Goal: Transaction & Acquisition: Purchase product/service

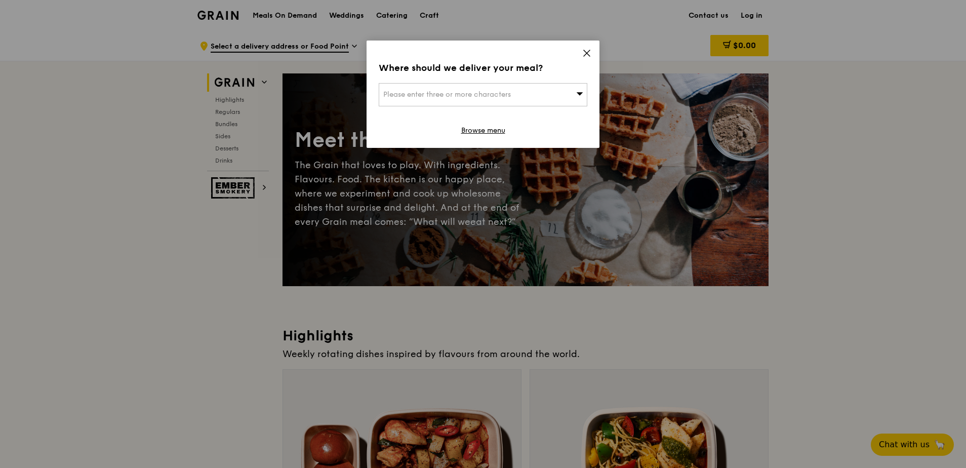
click at [517, 52] on icon at bounding box center [586, 53] width 9 height 9
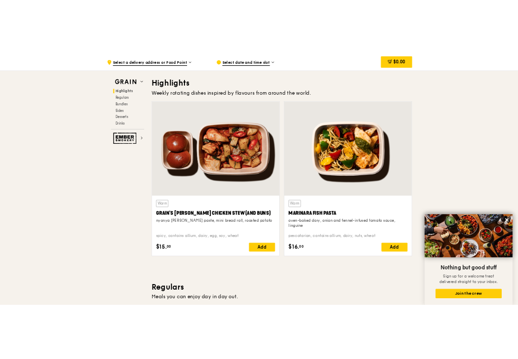
scroll to position [304, 0]
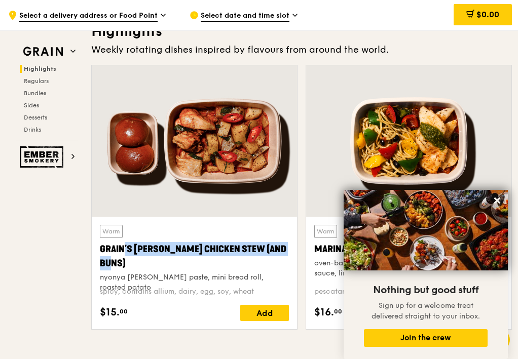
drag, startPoint x: 97, startPoint y: 249, endPoint x: 279, endPoint y: 245, distance: 182.3
click at [279, 245] on div "Warm Grain's [PERSON_NAME] Chicken Stew (and buns) nyonya [PERSON_NAME] paste, …" at bounding box center [194, 273] width 205 height 112
copy div "Grain's [PERSON_NAME] Chicken Stew (and buns)"
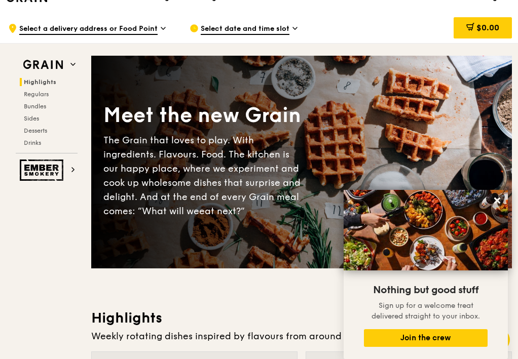
scroll to position [0, 0]
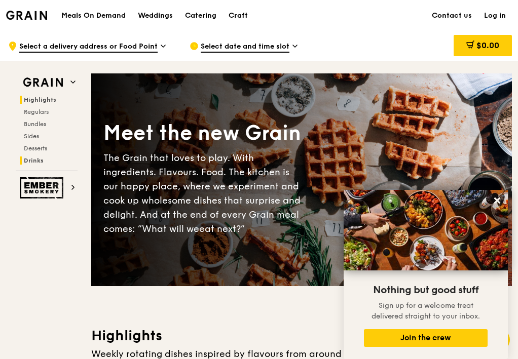
click at [34, 162] on span "Drinks" at bounding box center [34, 160] width 20 height 7
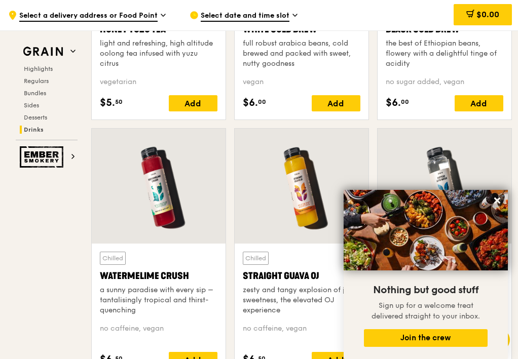
scroll to position [3735, 0]
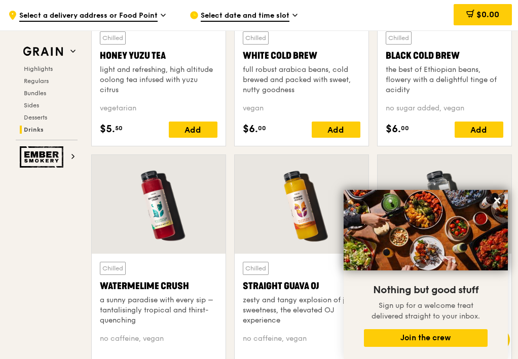
drag, startPoint x: 97, startPoint y: 285, endPoint x: 190, endPoint y: 284, distance: 93.7
click at [190, 284] on div "Chilled Watermelime Crush a sunny paradise with every sip – tantalisingly tropi…" at bounding box center [159, 320] width 134 height 133
copy div "Watermelime Crush"
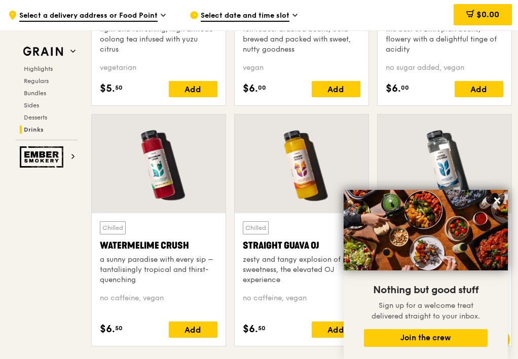
scroll to position [3836, 0]
